Goal: Information Seeking & Learning: Learn about a topic

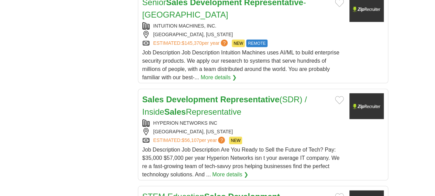
scroll to position [886, 0]
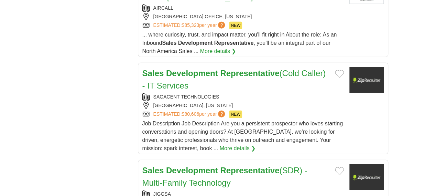
scroll to position [846, 0]
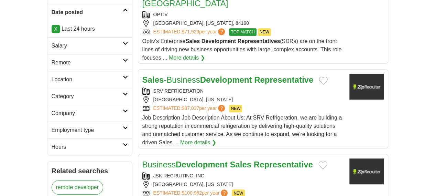
scroll to position [170, 0]
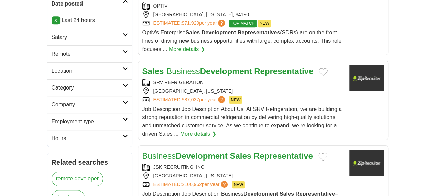
drag, startPoint x: 433, startPoint y: 115, endPoint x: 429, endPoint y: 115, distance: 3.8
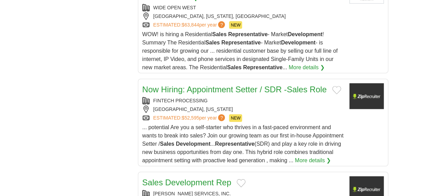
scroll to position [906, 0]
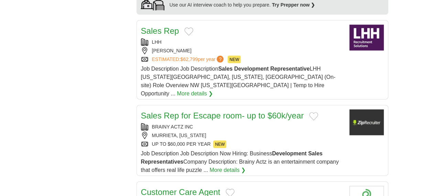
scroll to position [826, 0]
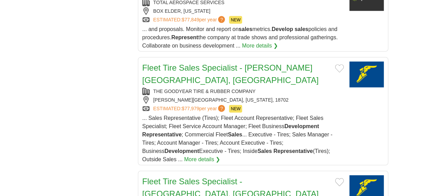
scroll to position [821, 0]
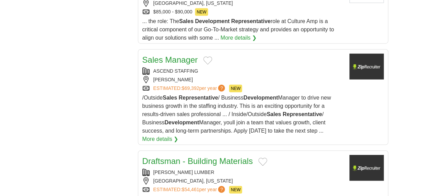
scroll to position [886, 0]
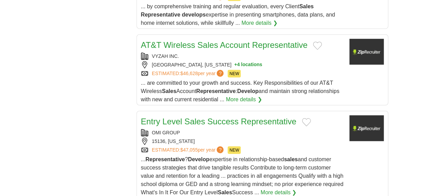
scroll to position [864, 0]
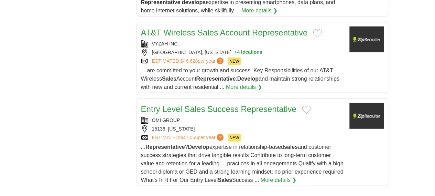
drag, startPoint x: 440, startPoint y: 22, endPoint x: 404, endPoint y: 162, distance: 145.1
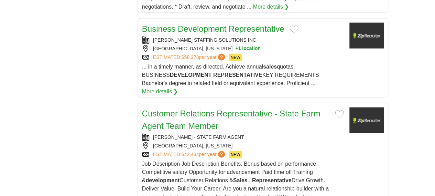
scroll to position [819, 0]
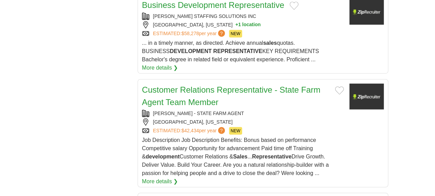
drag, startPoint x: 440, startPoint y: 23, endPoint x: 406, endPoint y: 155, distance: 136.0
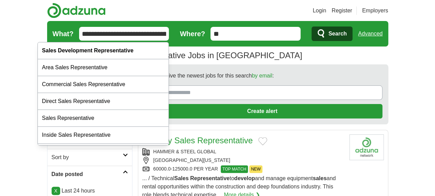
drag, startPoint x: 56, startPoint y: 32, endPoint x: 0, endPoint y: 34, distance: 56.4
type input "**********"
click at [312, 26] on button "Search" at bounding box center [332, 33] width 41 height 14
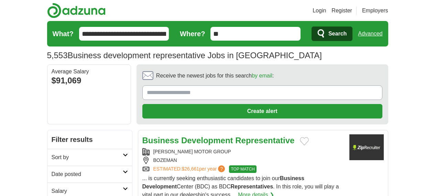
click at [52, 170] on h2 "Date posted" at bounding box center [87, 174] width 71 height 8
click at [52, 186] on link "Last 24 hours" at bounding box center [90, 190] width 76 height 8
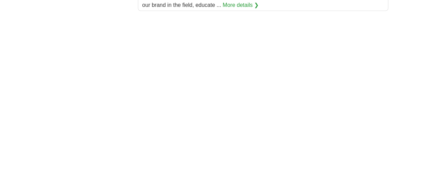
scroll to position [1128, 0]
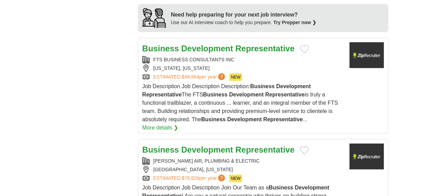
scroll to position [738, 0]
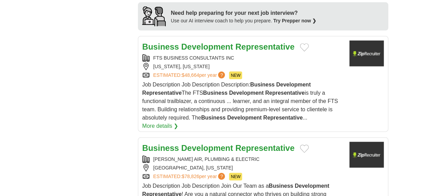
drag, startPoint x: 67, startPoint y: 163, endPoint x: 78, endPoint y: 159, distance: 12.1
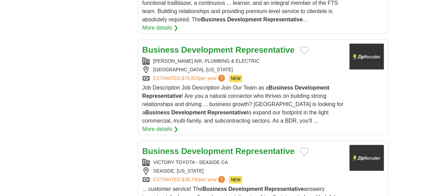
scroll to position [919, 0]
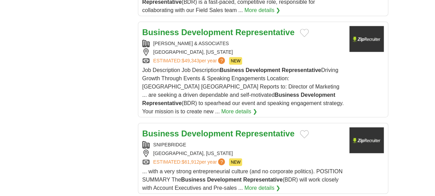
scroll to position [830, 0]
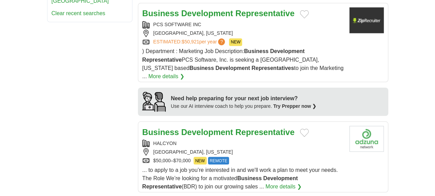
scroll to position [587, 0]
